Goal: Check status: Check status

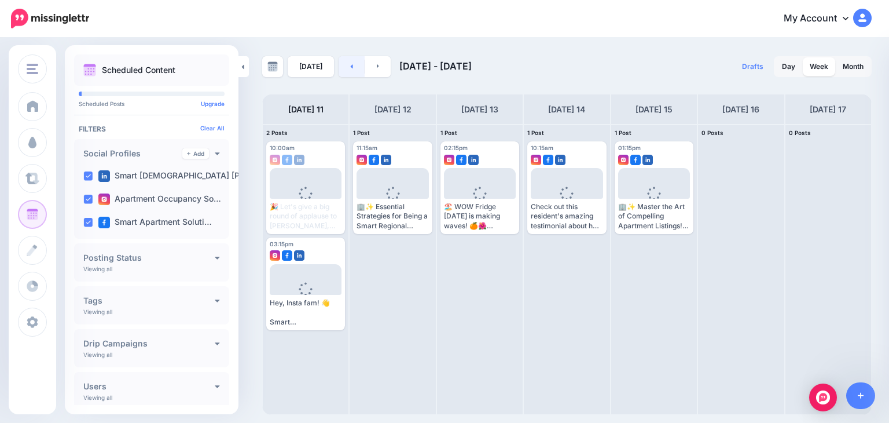
click at [350, 63] on link at bounding box center [352, 66] width 26 height 21
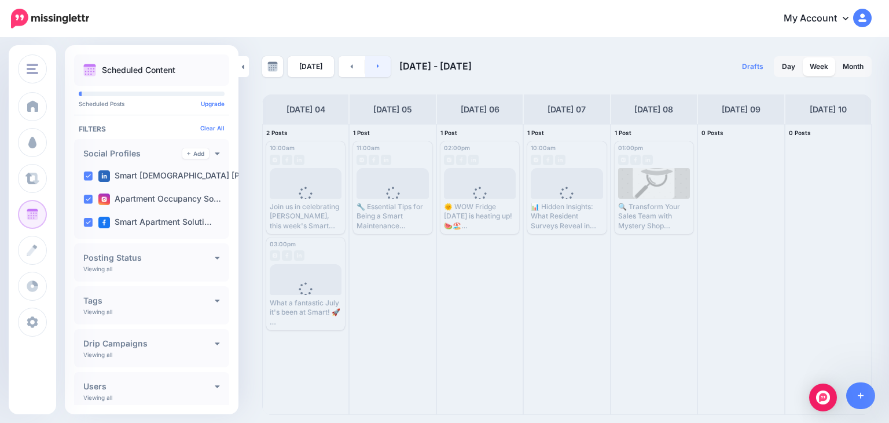
click at [370, 67] on link at bounding box center [378, 66] width 26 height 21
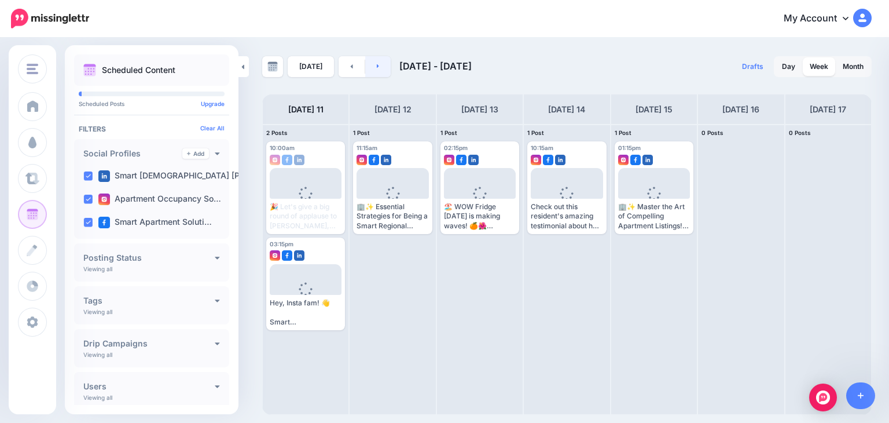
click at [377, 63] on icon at bounding box center [378, 66] width 3 height 7
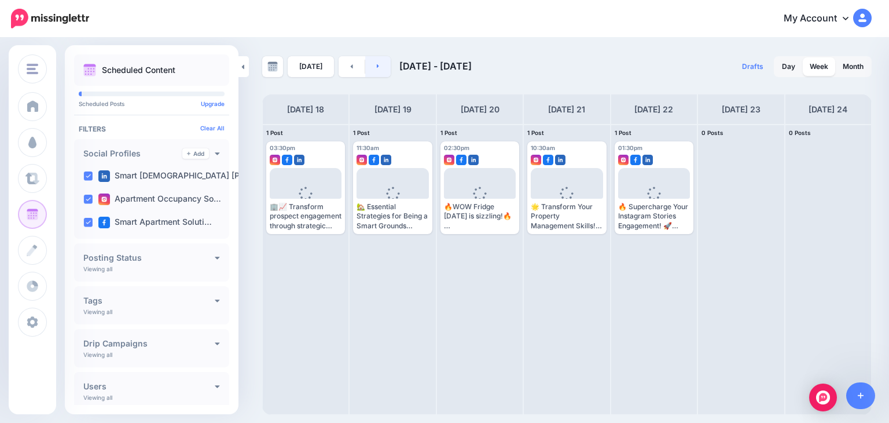
click at [377, 63] on icon at bounding box center [378, 66] width 3 height 7
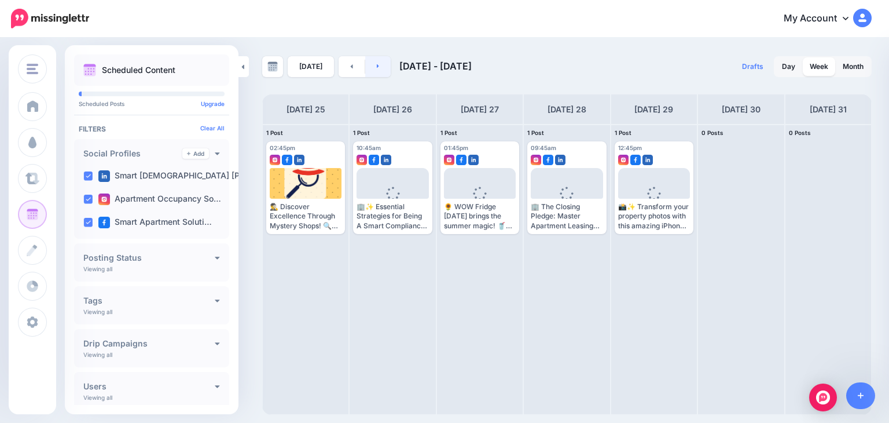
click at [377, 63] on icon at bounding box center [378, 66] width 3 height 7
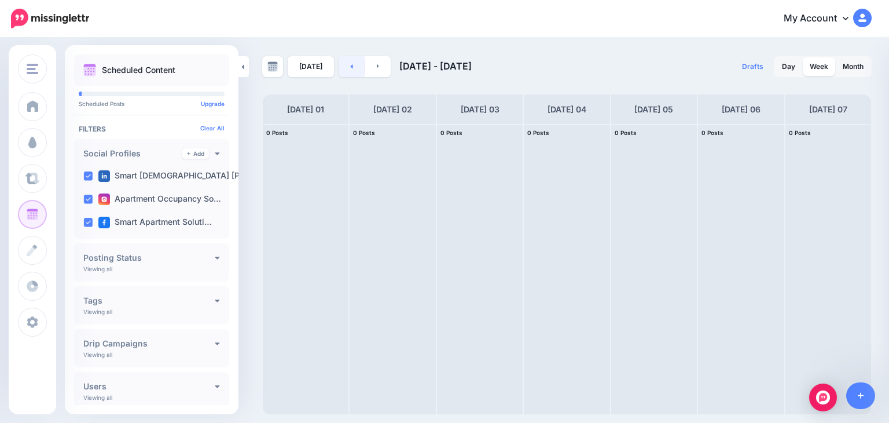
click at [349, 58] on link at bounding box center [352, 66] width 26 height 21
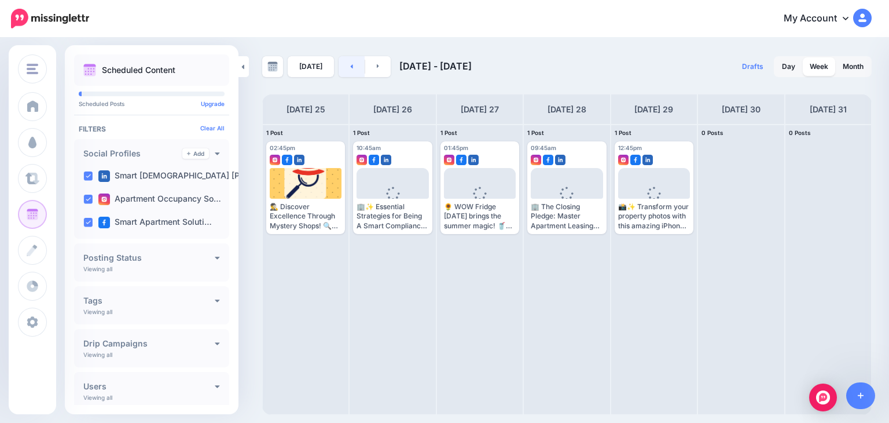
click at [350, 67] on icon at bounding box center [351, 66] width 3 height 7
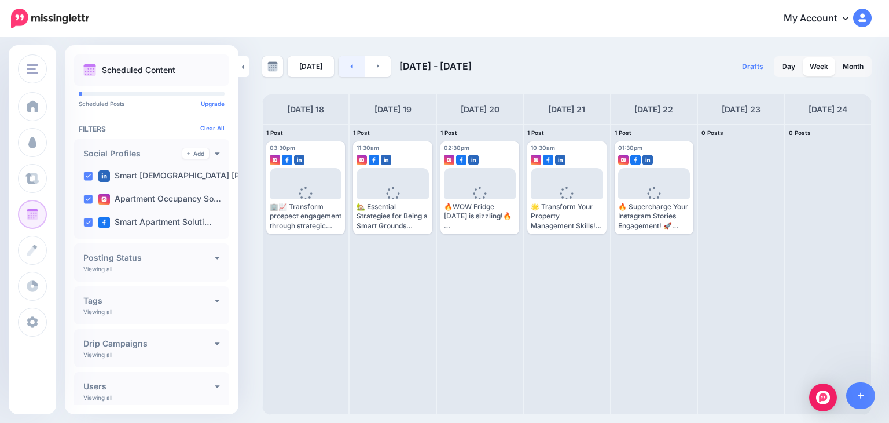
click at [350, 67] on icon at bounding box center [351, 66] width 3 height 7
